Goal: Task Accomplishment & Management: Use online tool/utility

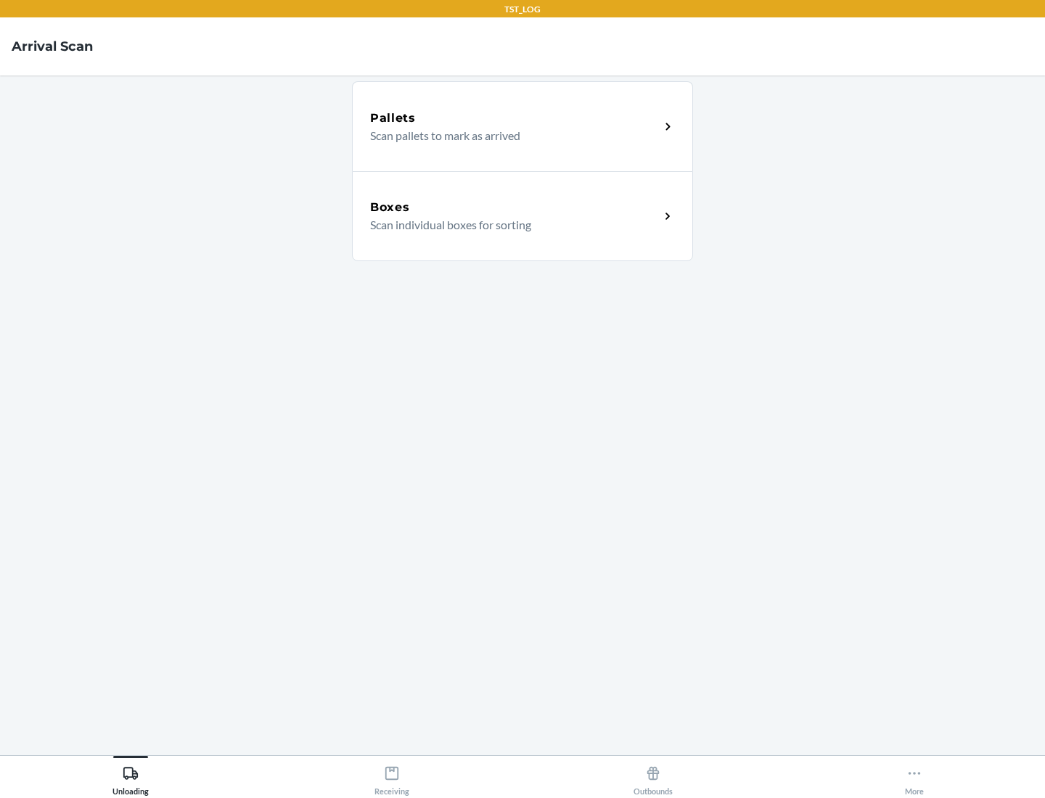
click at [515, 208] on div "Boxes" at bounding box center [515, 207] width 290 height 17
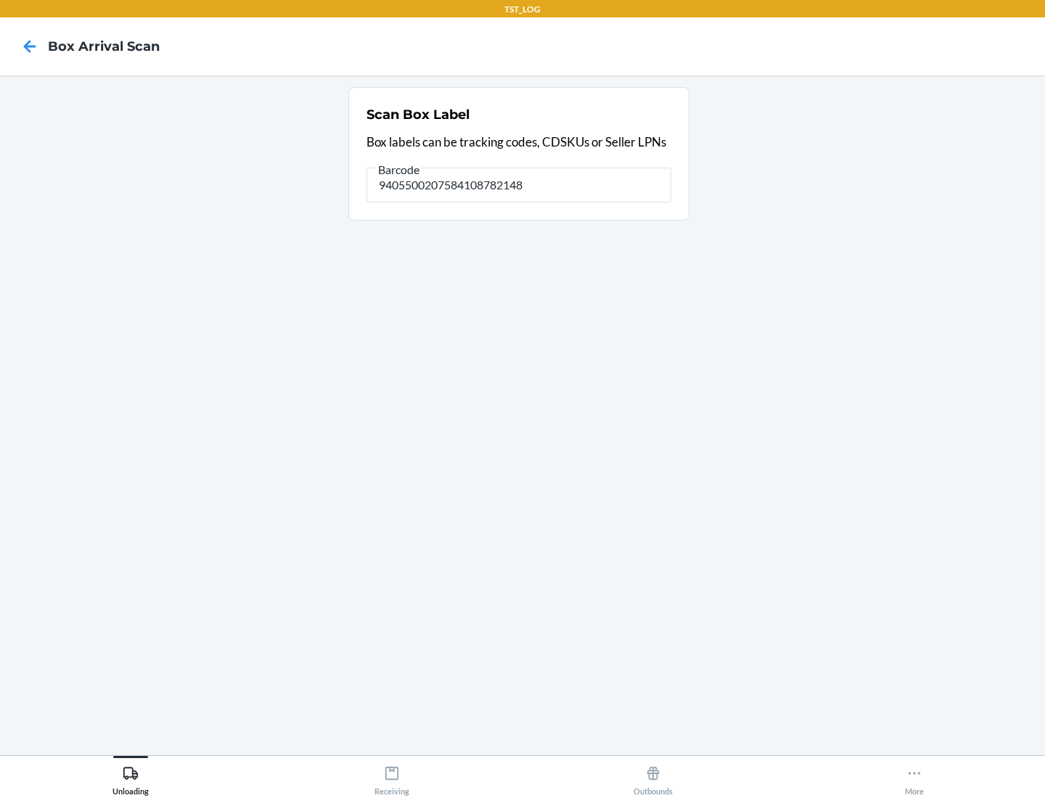
type input "9405500207584108782148"
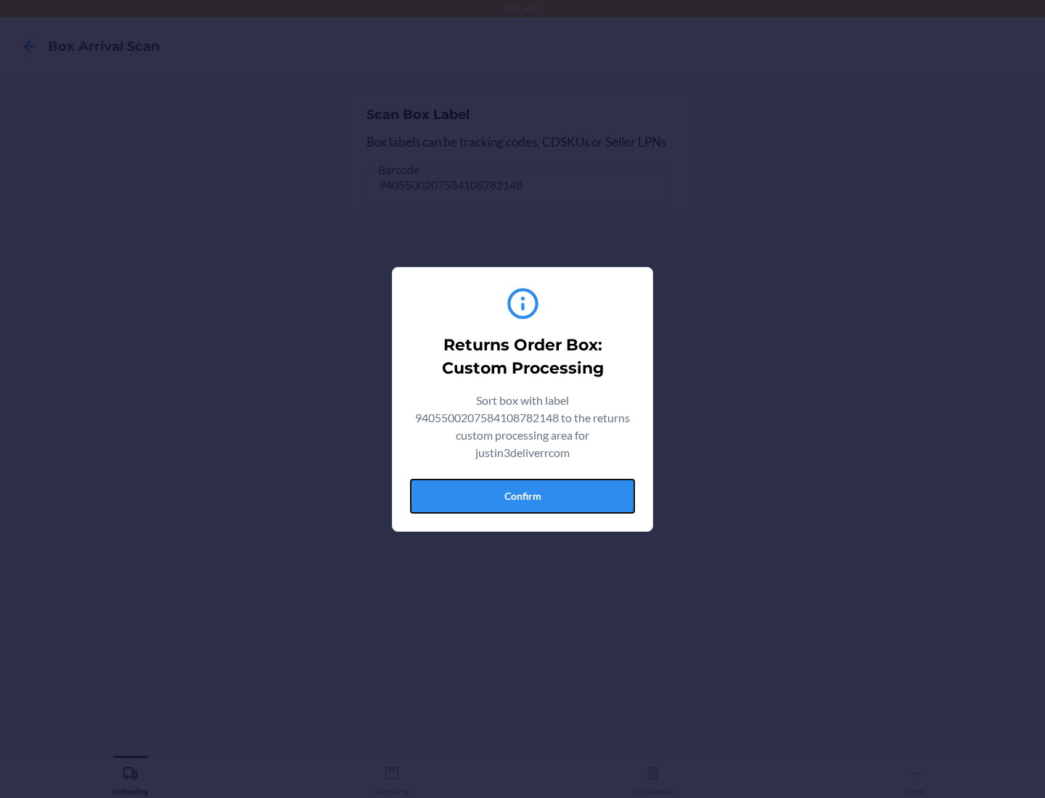
click at [523, 496] on button "Confirm" at bounding box center [522, 496] width 225 height 35
